Goal: Information Seeking & Learning: Learn about a topic

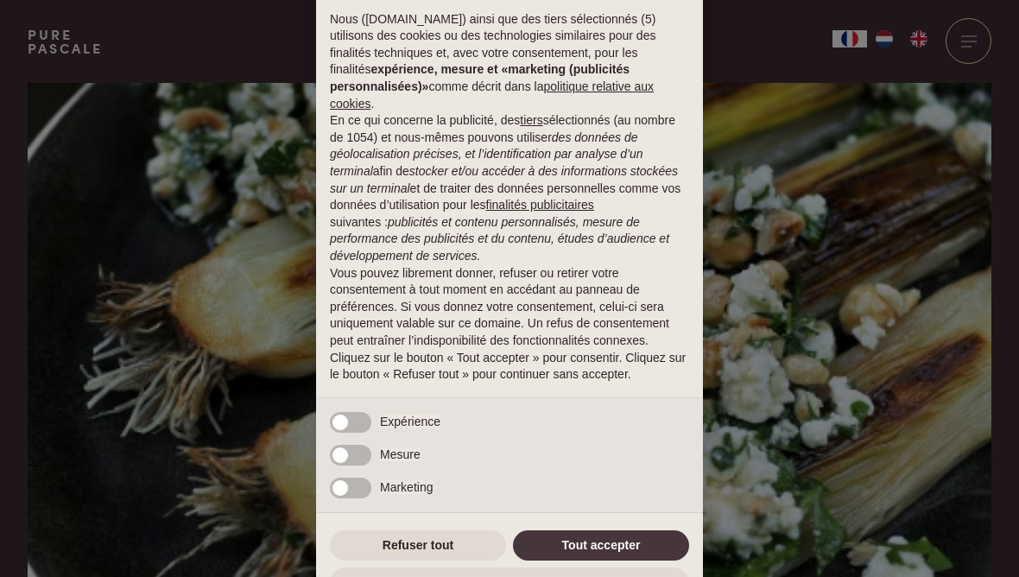
click at [625, 519] on div "× Avis Nous (purepascale.com) ainsi que des tiers sélectionnés (5) utilisons de…" at bounding box center [509, 288] width 387 height 655
click at [630, 544] on button "Tout accepter" at bounding box center [601, 545] width 176 height 31
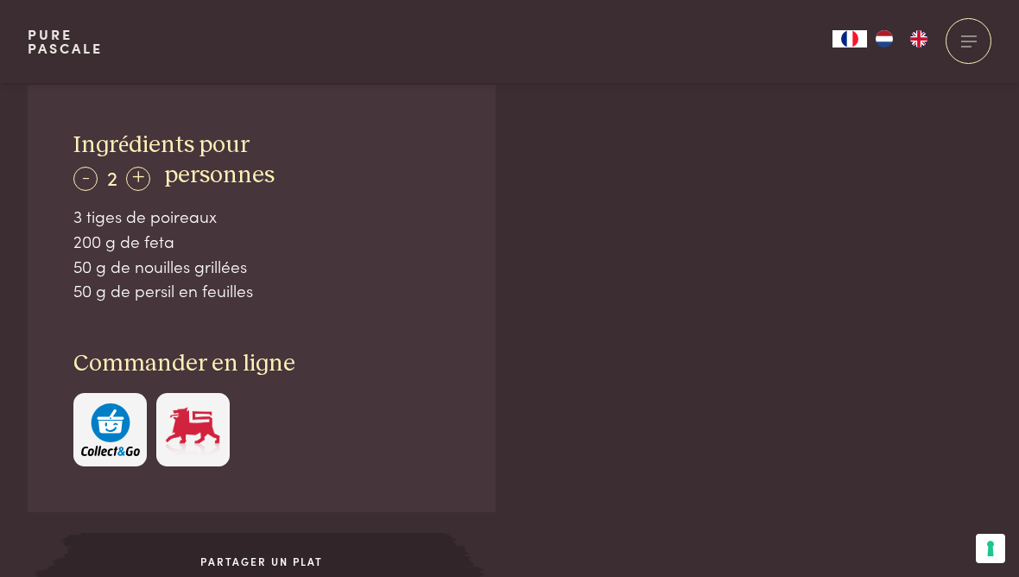
scroll to position [1149, 0]
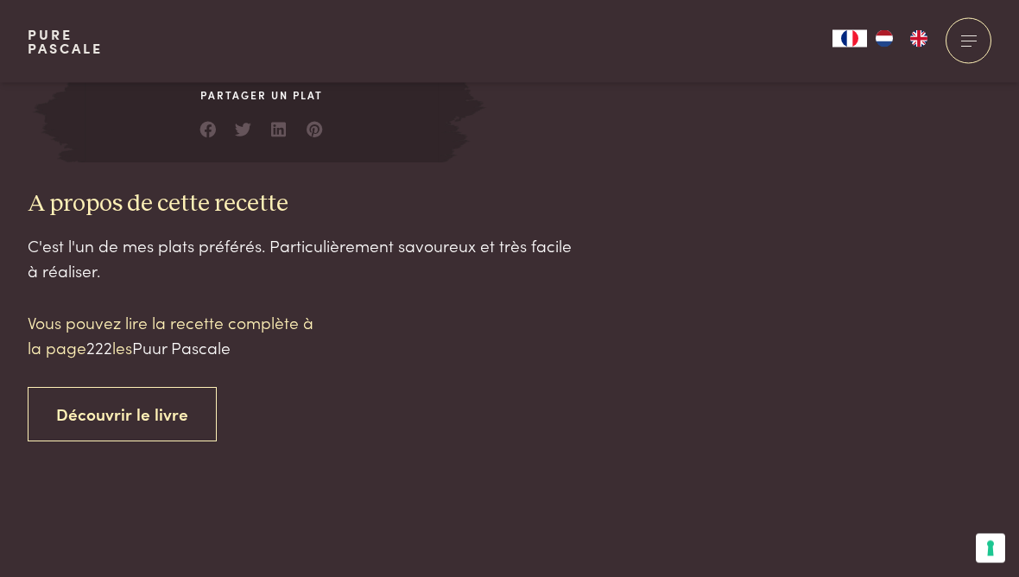
scroll to position [1590, 0]
click at [101, 409] on link "Découvrir le livre" at bounding box center [122, 414] width 189 height 54
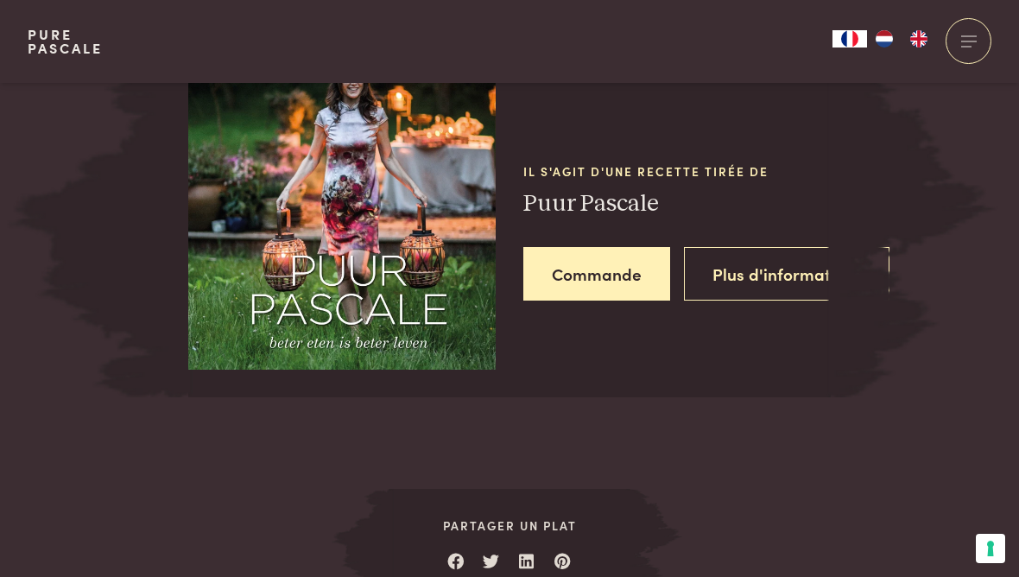
scroll to position [2203, 0]
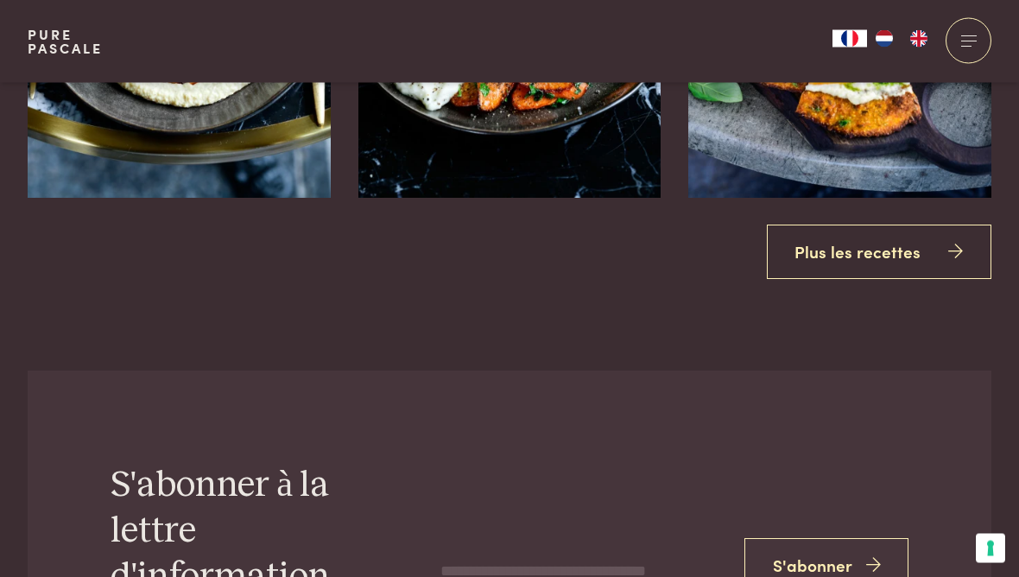
scroll to position [3198, 0]
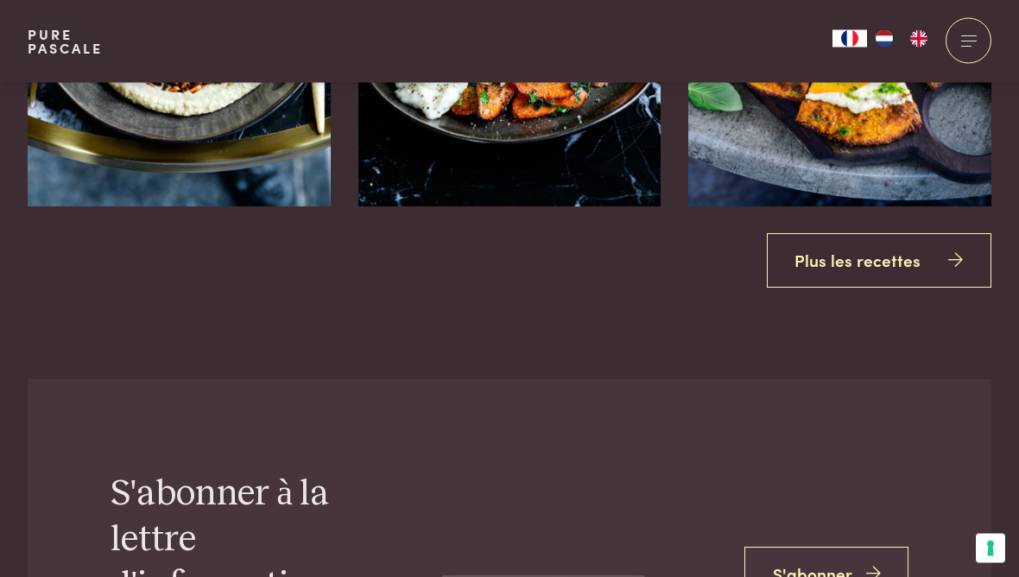
click at [899, 250] on link "Plus les recettes" at bounding box center [879, 261] width 225 height 54
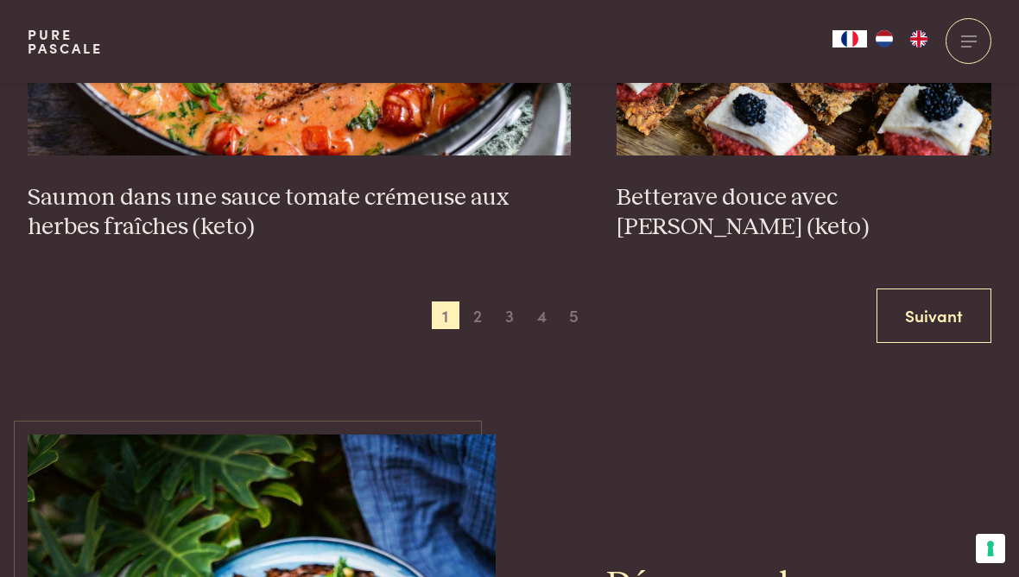
scroll to position [3246, 0]
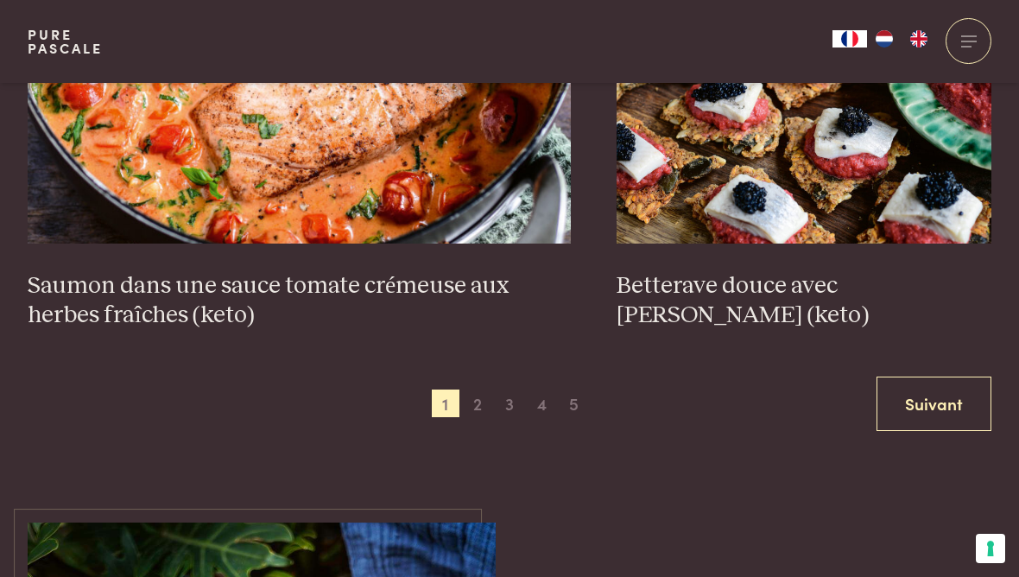
click at [472, 389] on span "2" at bounding box center [478, 403] width 28 height 28
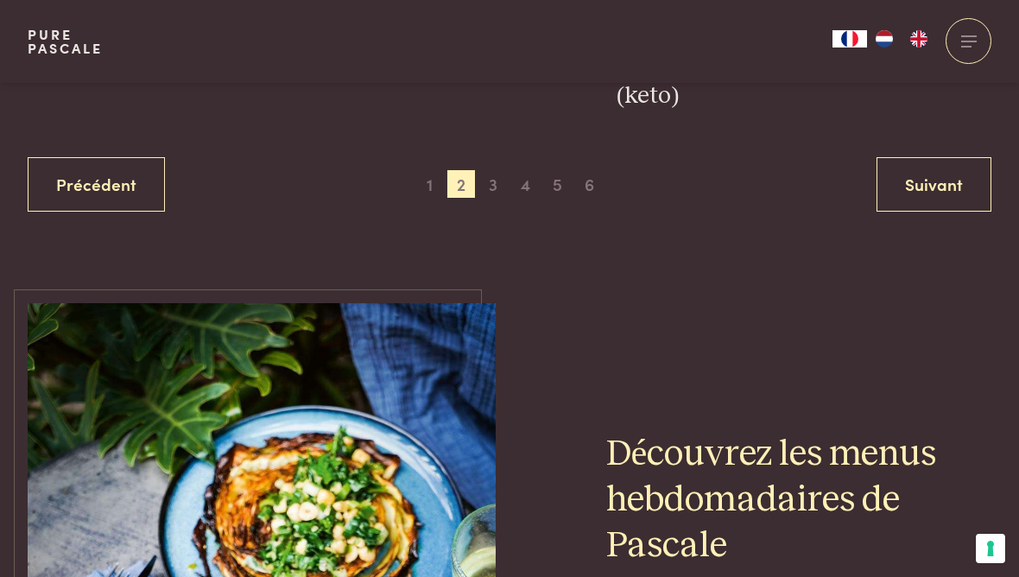
click at [496, 175] on span "3" at bounding box center [493, 184] width 28 height 28
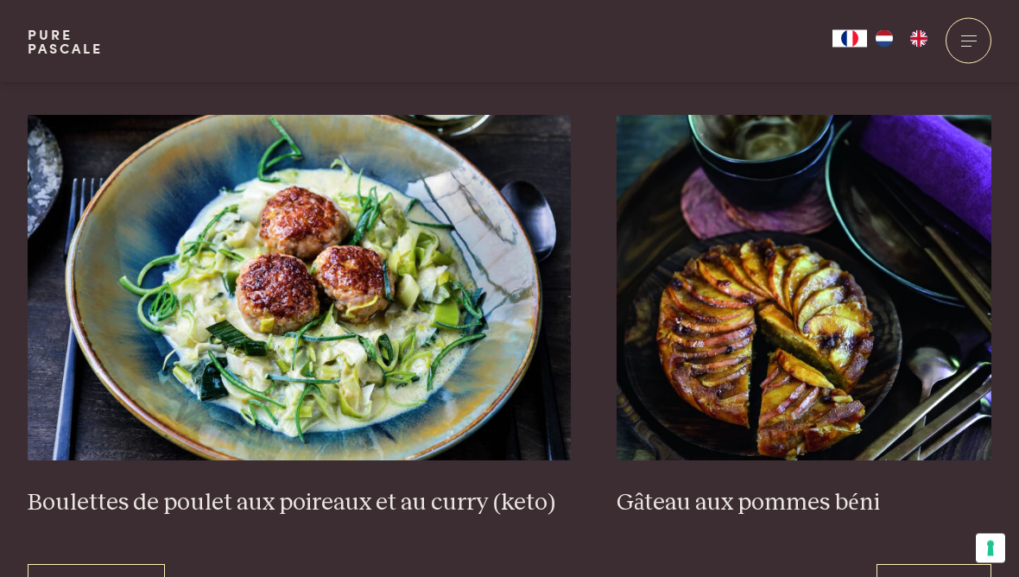
scroll to position [3150, 0]
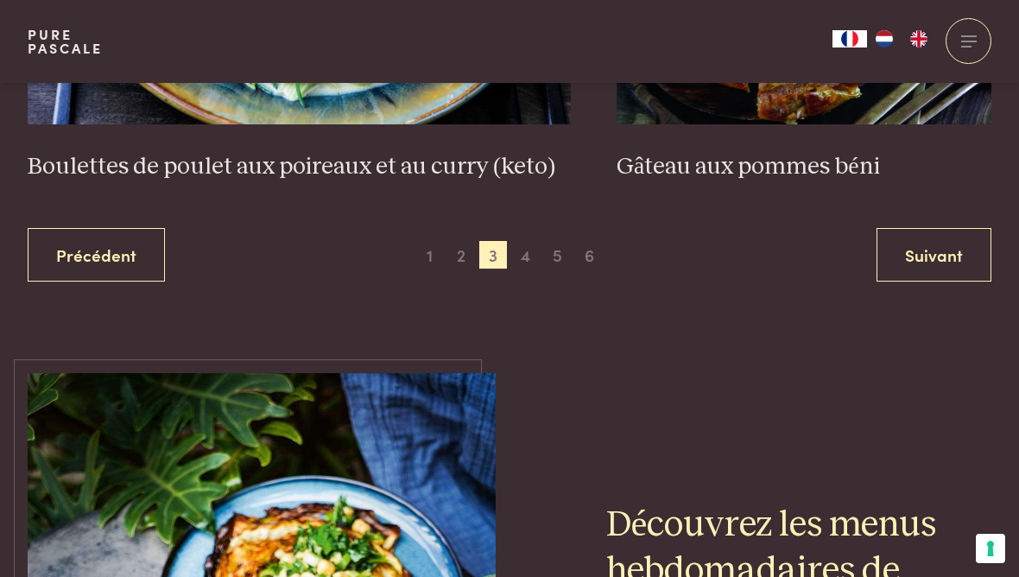
click at [529, 241] on span "4" at bounding box center [526, 255] width 28 height 28
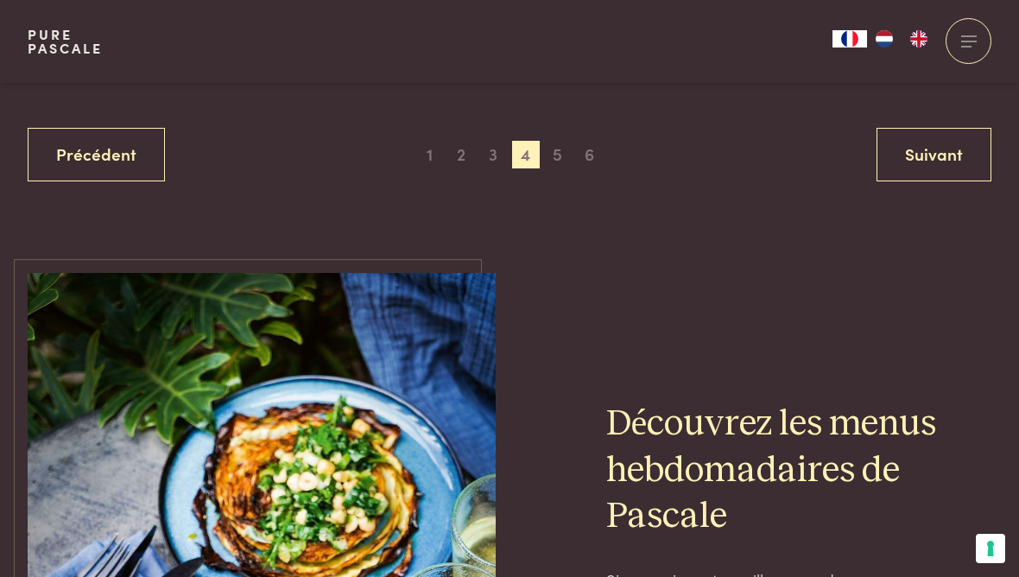
click at [560, 148] on span "5" at bounding box center [558, 155] width 28 height 28
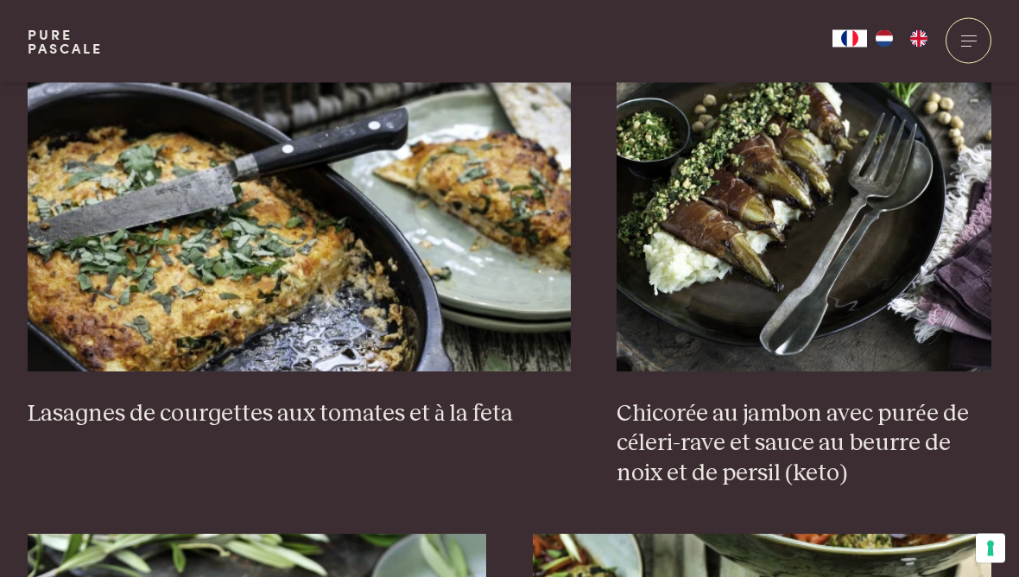
scroll to position [1684, 0]
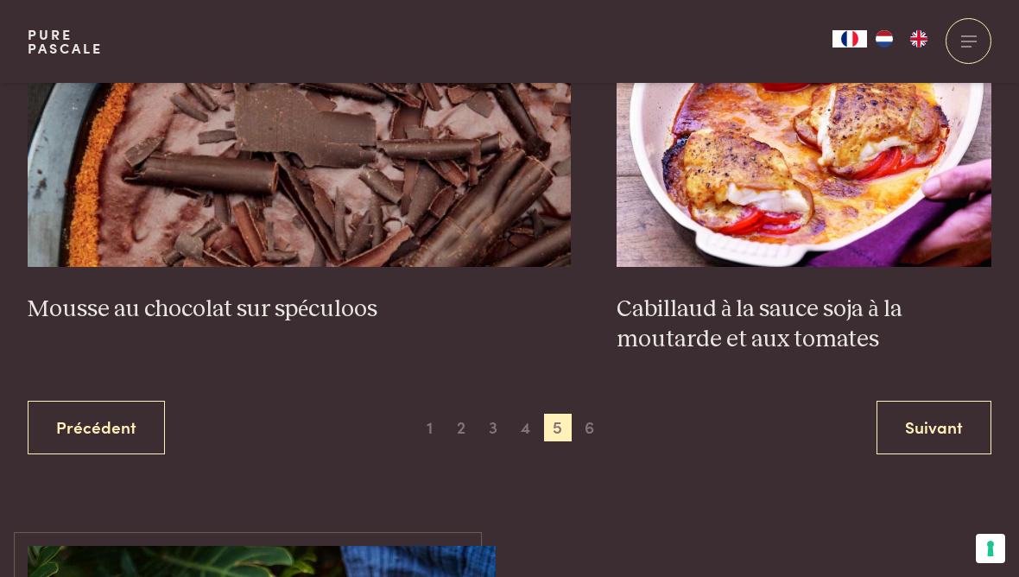
click at [589, 421] on span "6" at bounding box center [590, 428] width 28 height 28
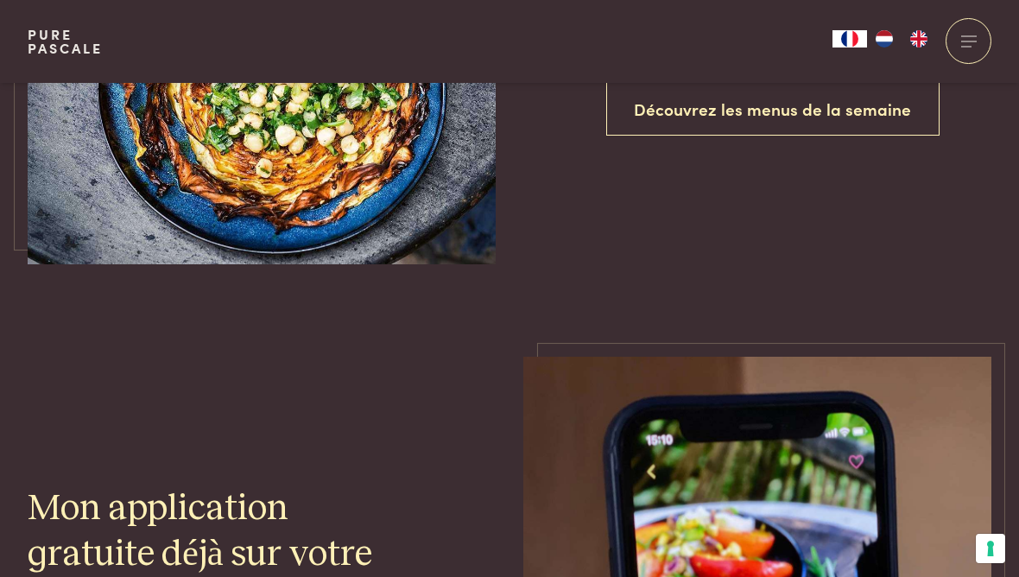
scroll to position [1862, 0]
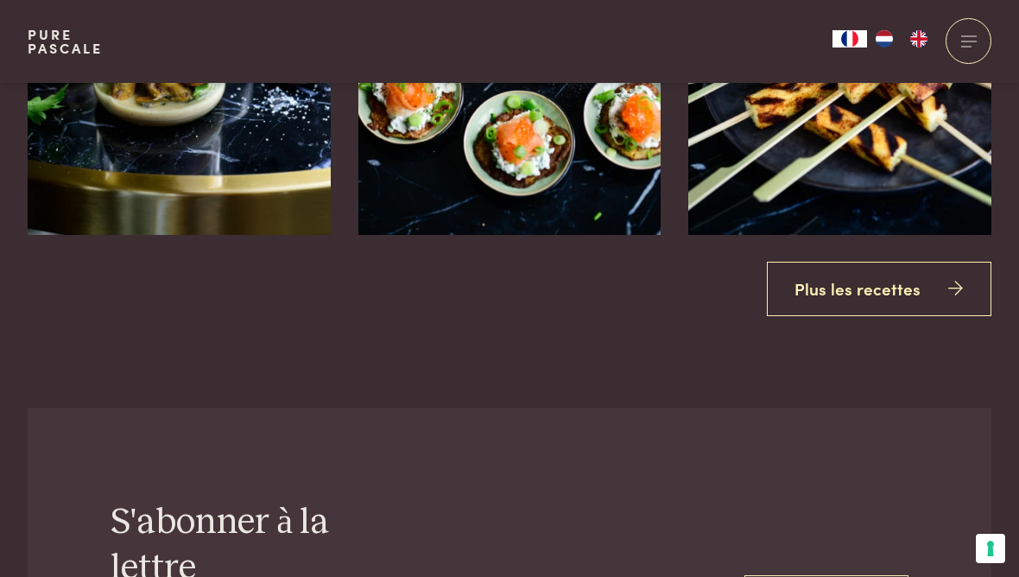
scroll to position [3169, 0]
click at [905, 284] on link "Plus les recettes" at bounding box center [879, 290] width 225 height 54
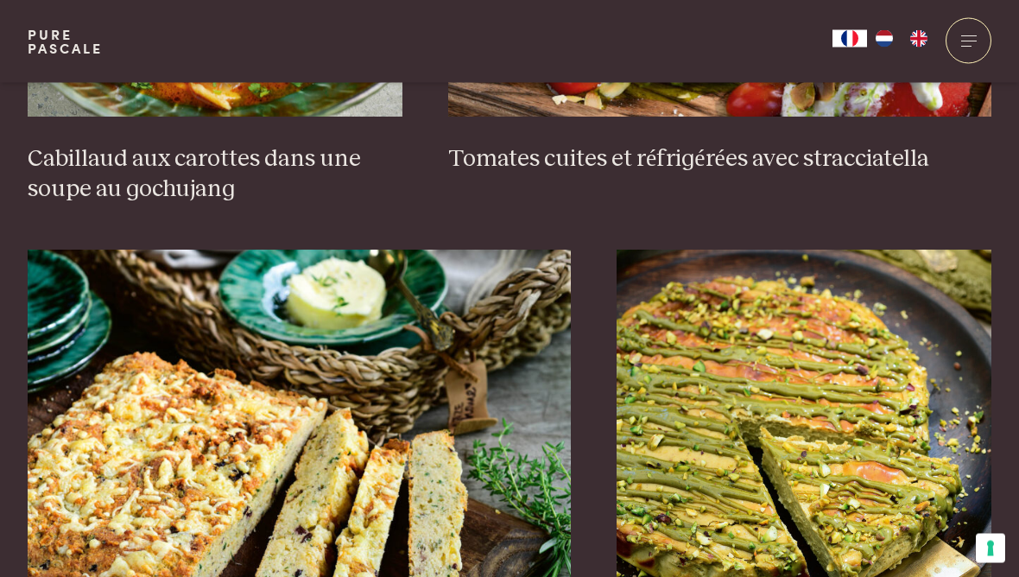
scroll to position [1489, 0]
